Goal: Task Accomplishment & Management: Manage account settings

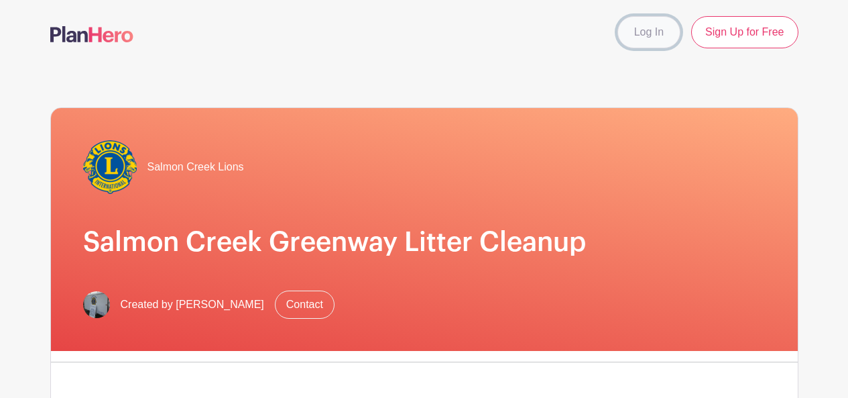
click at [641, 33] on link "Log In" at bounding box center [649, 32] width 63 height 32
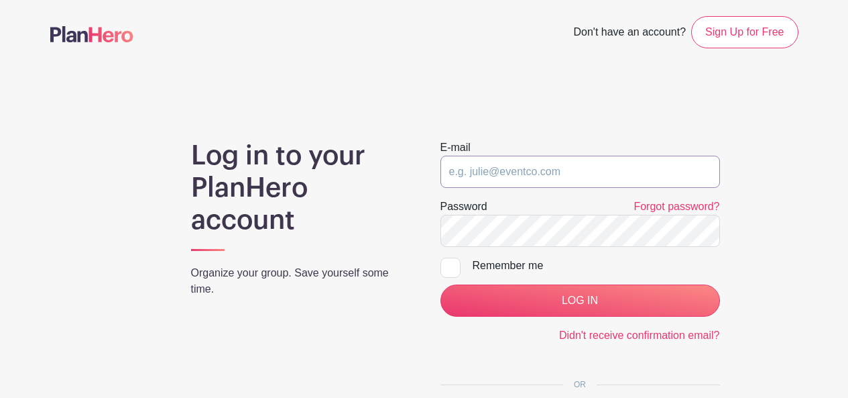
type input "[EMAIL_ADDRESS][DOMAIN_NAME]"
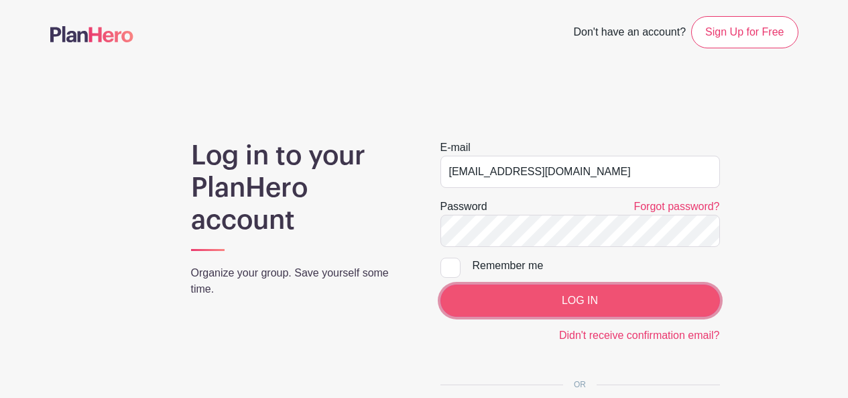
click at [585, 293] on input "LOG IN" at bounding box center [581, 300] width 280 height 32
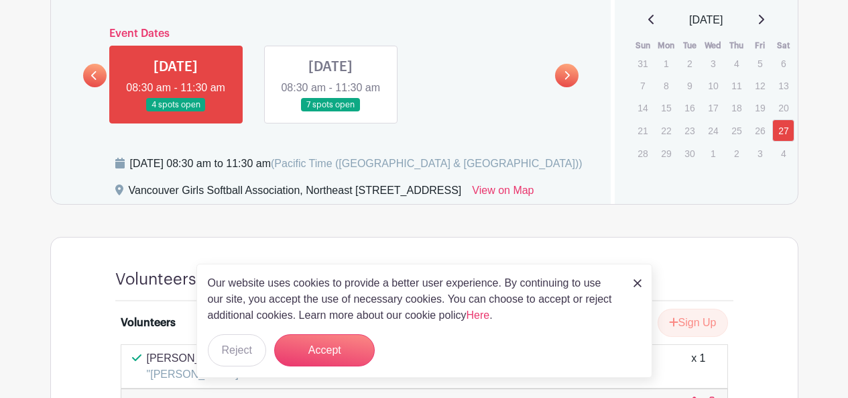
scroll to position [659, 0]
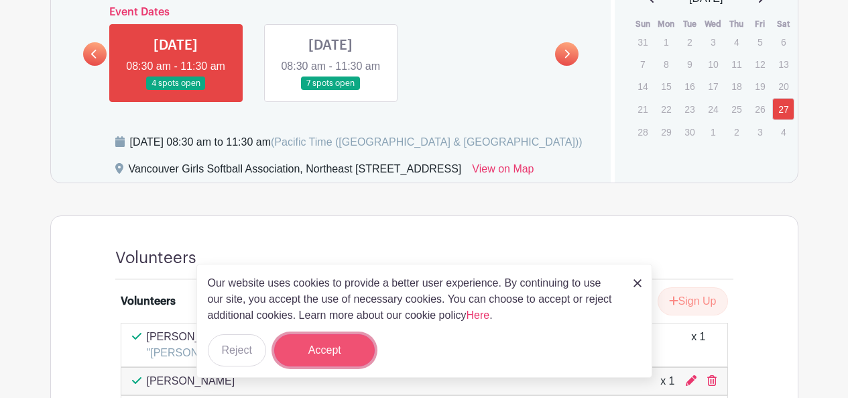
click at [316, 346] on button "Accept" at bounding box center [324, 350] width 101 height 32
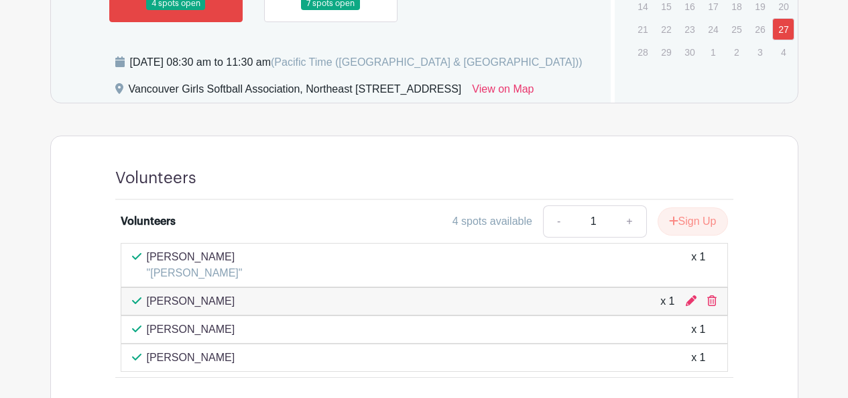
scroll to position [783, 0]
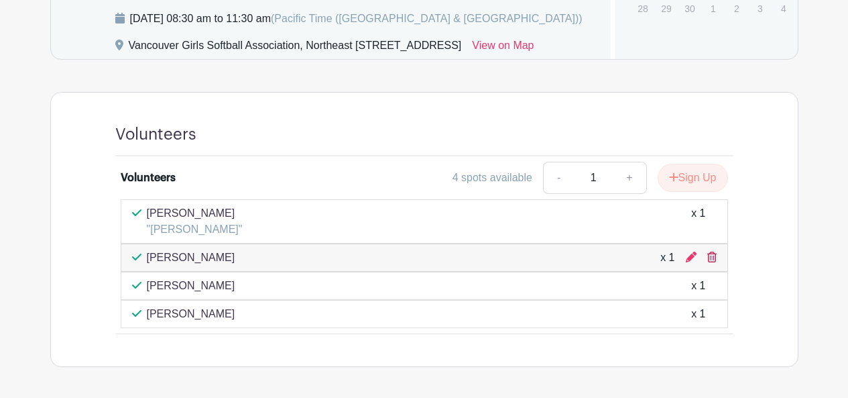
click at [712, 254] on icon at bounding box center [712, 257] width 9 height 11
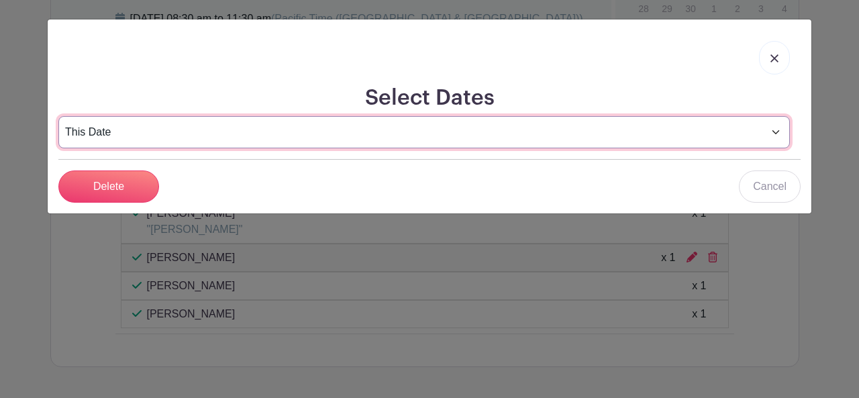
click at [540, 127] on select "This Date Select Dates" at bounding box center [423, 132] width 731 height 32
click at [58, 116] on select "This Date Select Dates" at bounding box center [423, 132] width 731 height 32
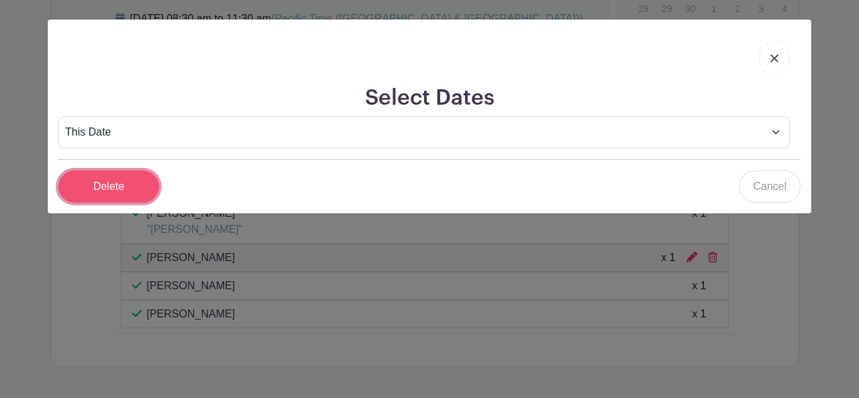
click at [108, 183] on input "Delete" at bounding box center [108, 186] width 101 height 32
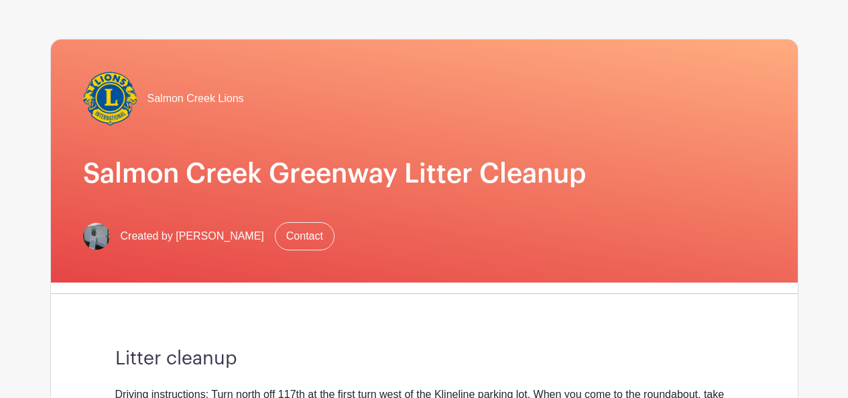
scroll to position [0, 0]
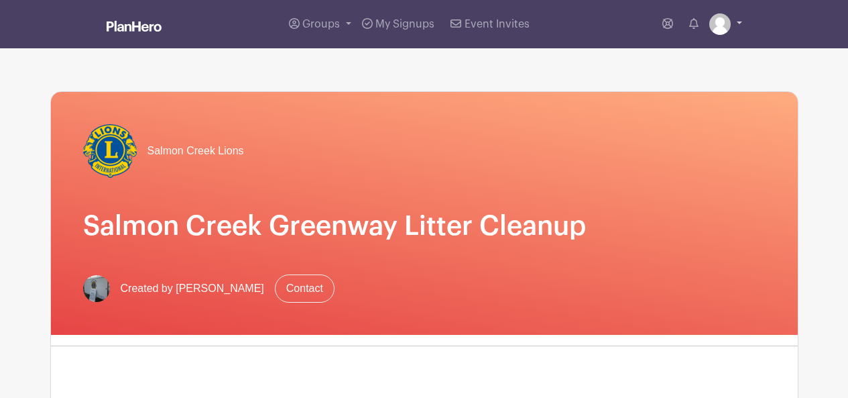
click at [738, 24] on link at bounding box center [726, 23] width 33 height 21
click at [670, 88] on link "Logout" at bounding box center [689, 88] width 106 height 21
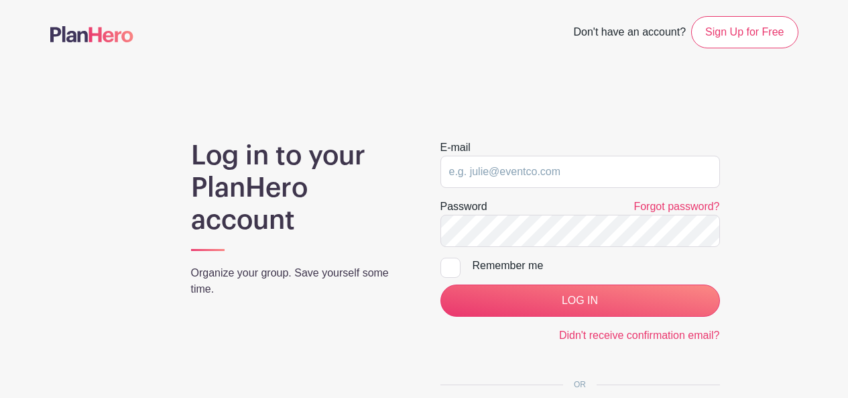
type input "[EMAIL_ADDRESS][DOMAIN_NAME]"
